Goal: Find specific page/section: Find specific page/section

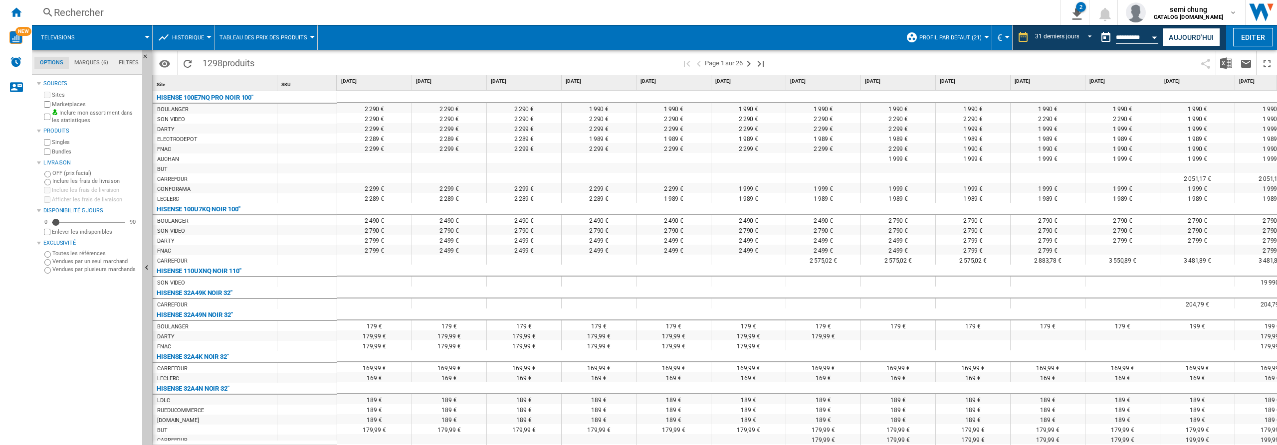
click at [15, 10] on ng-md-icon "Accueil" at bounding box center [16, 12] width 12 height 12
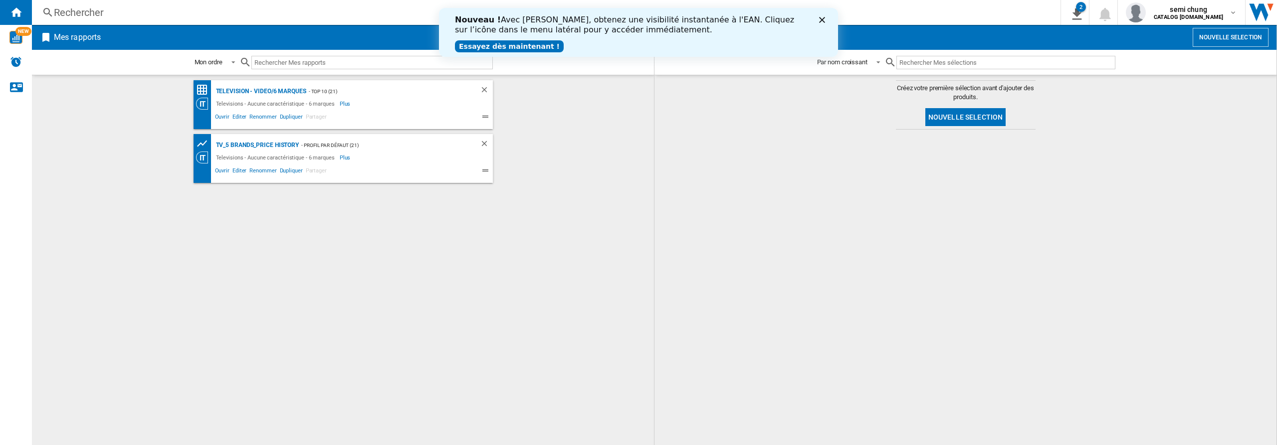
drag, startPoint x: 289, startPoint y: 62, endPoint x: 292, endPoint y: 53, distance: 9.3
click at [292, 62] on input "text" at bounding box center [371, 62] width 241 height 13
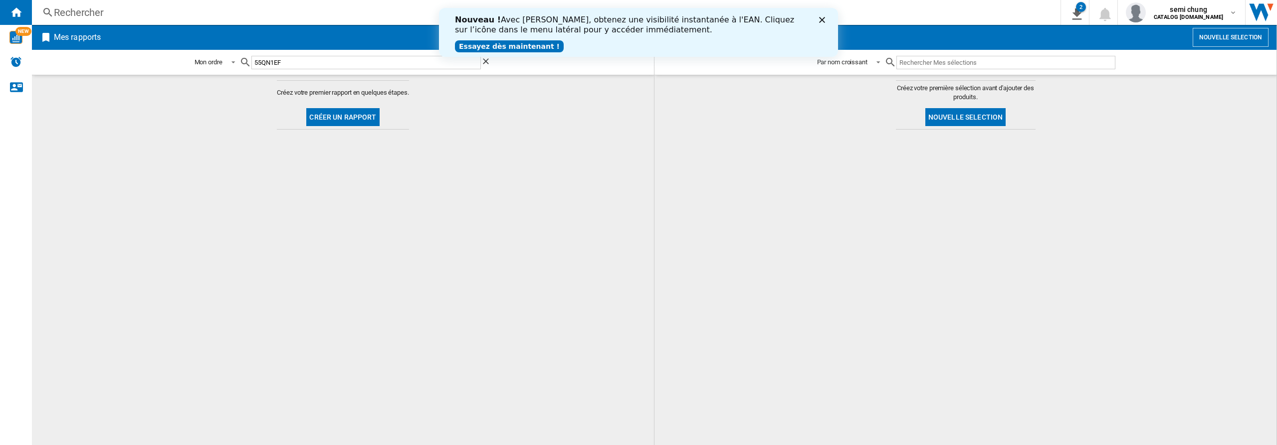
type input "55QN1EF"
click at [13, 8] on ng-md-icon "Accueil" at bounding box center [16, 12] width 12 height 12
click at [486, 61] on ng-md-icon "Effacer la recherche" at bounding box center [487, 62] width 12 height 12
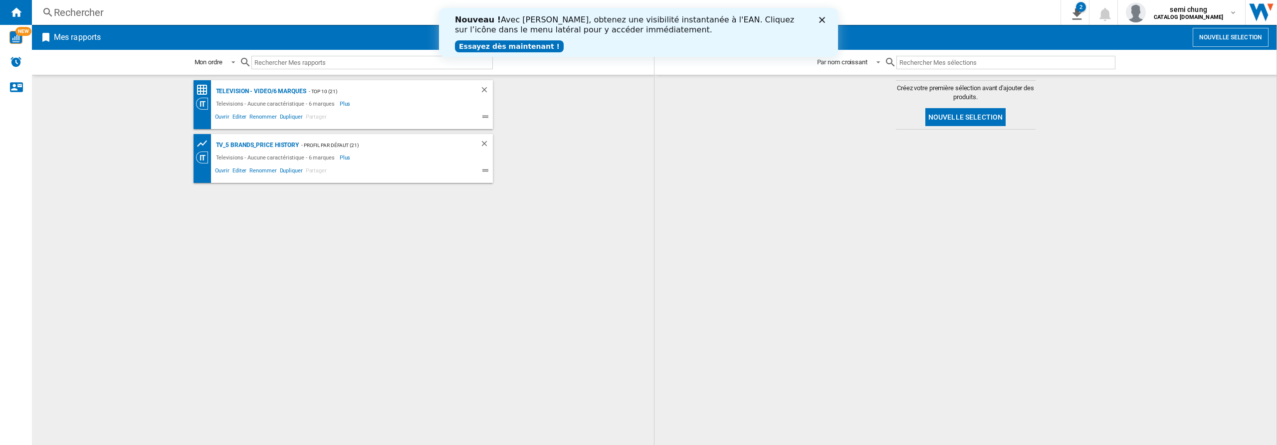
drag, startPoint x: 264, startPoint y: 88, endPoint x: 296, endPoint y: 111, distance: 39.4
click at [264, 89] on div "Television - video/6 marques" at bounding box center [259, 91] width 93 height 12
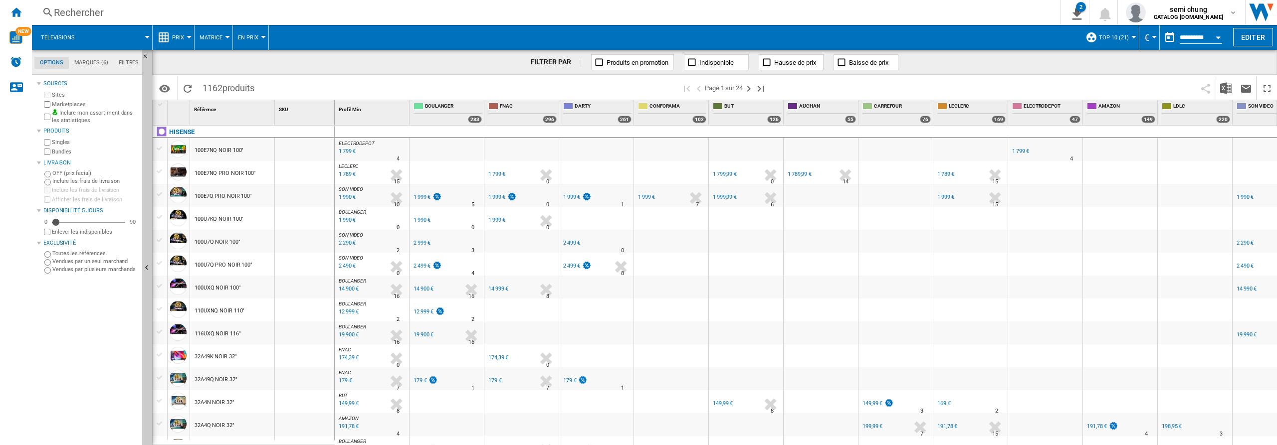
click at [81, 15] on div "Rechercher" at bounding box center [544, 12] width 981 height 14
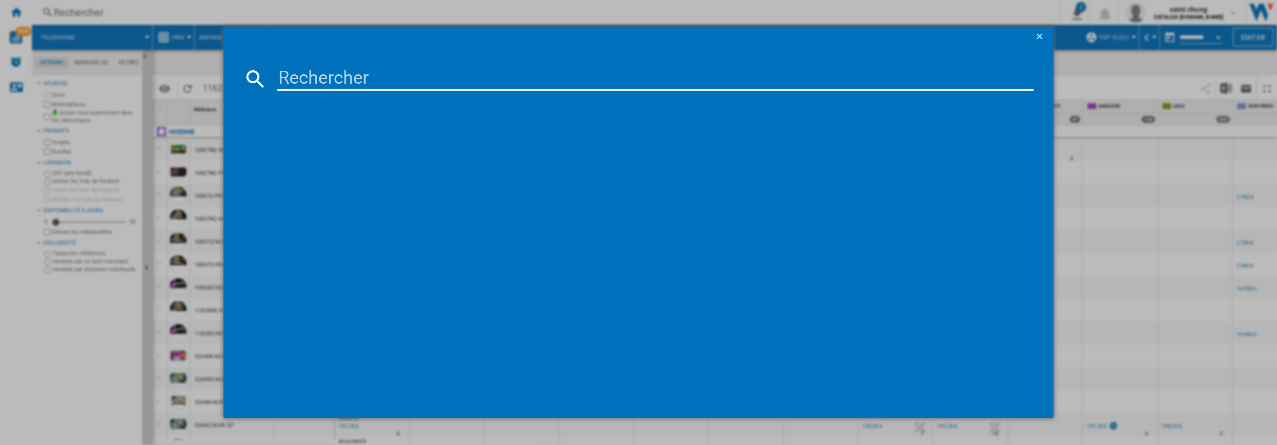
click at [381, 74] on input at bounding box center [655, 79] width 756 height 24
type input "55QN1EF"
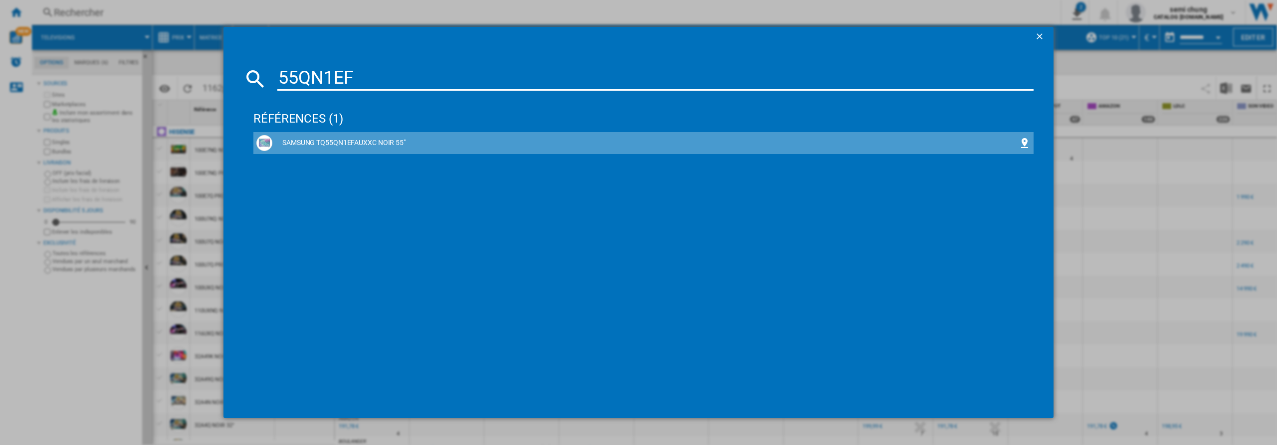
drag, startPoint x: 318, startPoint y: 141, endPoint x: 751, endPoint y: 319, distance: 467.7
click at [317, 141] on div "SAMSUNG TQ55QN1EFAUXXC NOIR 55"" at bounding box center [645, 143] width 746 height 10
